Goal: Task Accomplishment & Management: Manage account settings

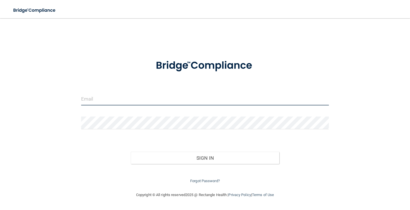
type input "[PERSON_NAME][EMAIL_ADDRESS][DOMAIN_NAME]"
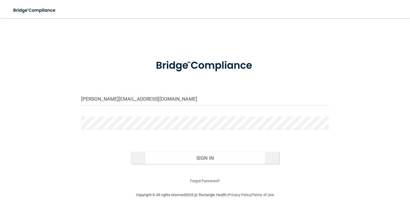
click at [207, 153] on div "Sign In" at bounding box center [205, 153] width 256 height 24
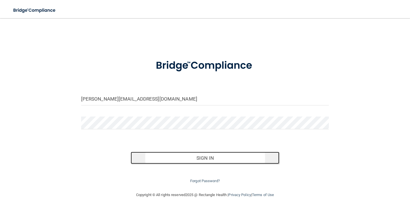
click at [210, 159] on button "Sign In" at bounding box center [205, 158] width 148 height 13
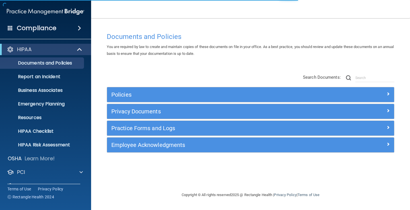
scroll to position [26, 0]
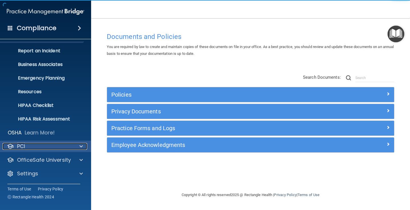
click at [24, 146] on p "PCI" at bounding box center [21, 146] width 8 height 7
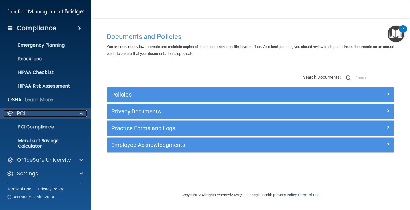
click at [35, 116] on div "PCI" at bounding box center [38, 113] width 71 height 7
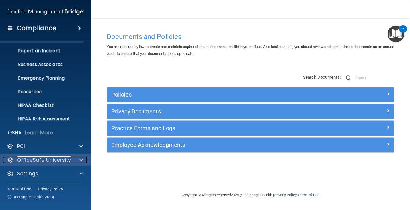
click at [35, 162] on p "OfficeSafe University" at bounding box center [44, 160] width 54 height 7
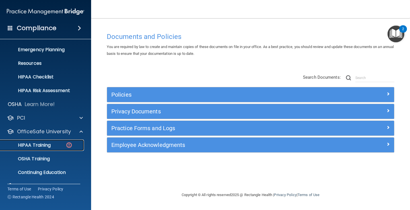
click at [41, 143] on p "HIPAA Training" at bounding box center [27, 146] width 47 height 6
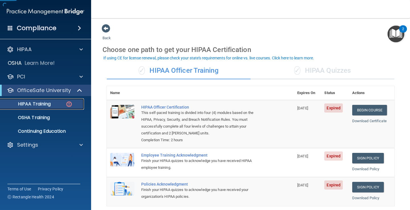
scroll to position [28, 0]
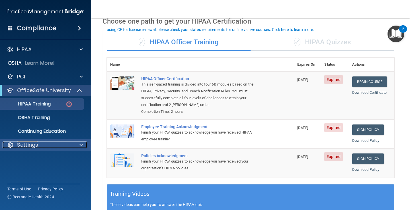
click at [25, 147] on p "Settings" at bounding box center [27, 145] width 21 height 7
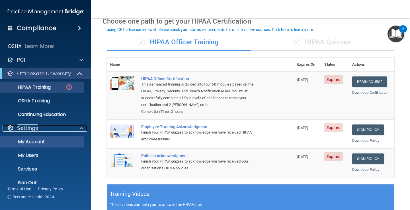
scroll to position [26, 0]
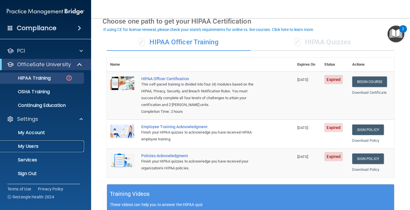
click at [34, 147] on p "My Users" at bounding box center [43, 147] width 78 height 6
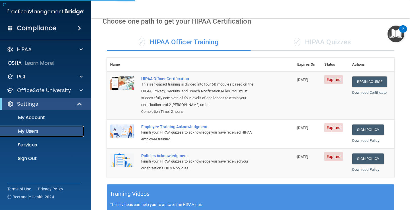
select select "20"
